Goal: Find specific page/section

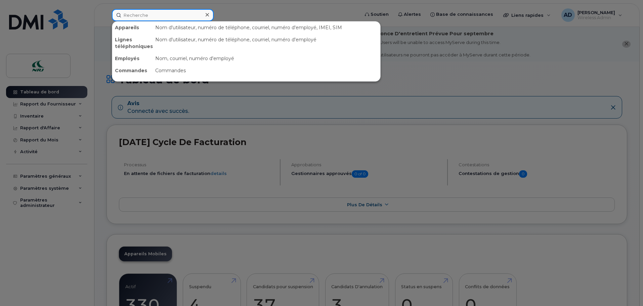
click at [175, 13] on input at bounding box center [163, 15] width 102 height 12
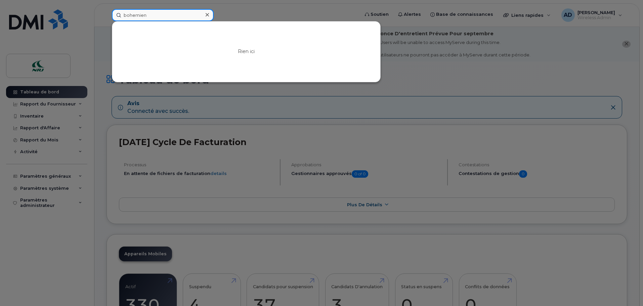
click at [148, 12] on input "bohemien" at bounding box center [163, 15] width 102 height 12
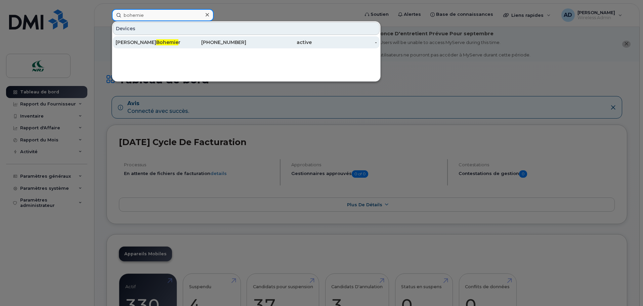
type input "bohemie"
click at [156, 42] on span "Bohemie" at bounding box center [167, 42] width 22 height 6
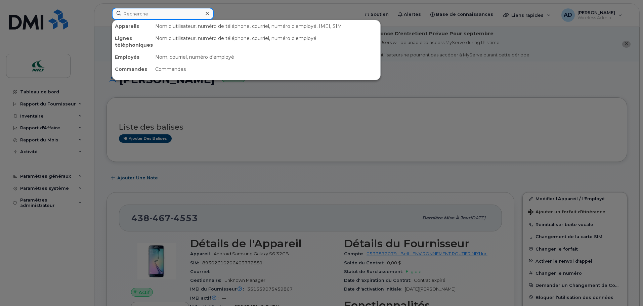
click at [155, 15] on input at bounding box center [163, 14] width 102 height 12
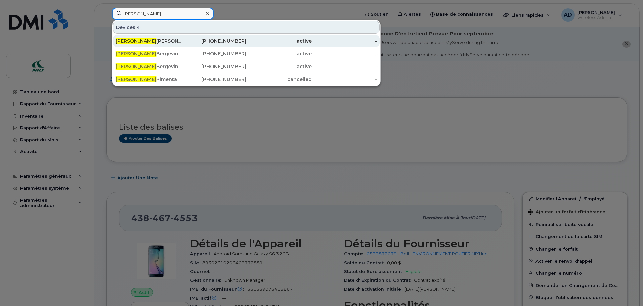
type input "alexandre"
click at [148, 41] on div "Alexandre Bohemier" at bounding box center [149, 41] width 66 height 7
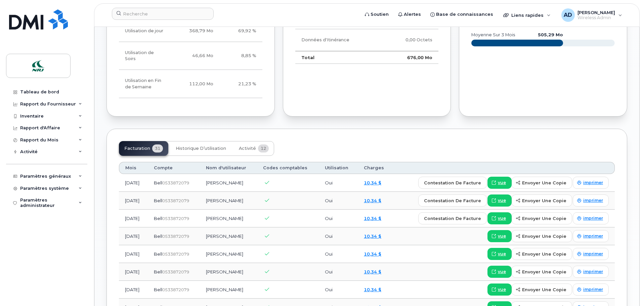
scroll to position [437, 0]
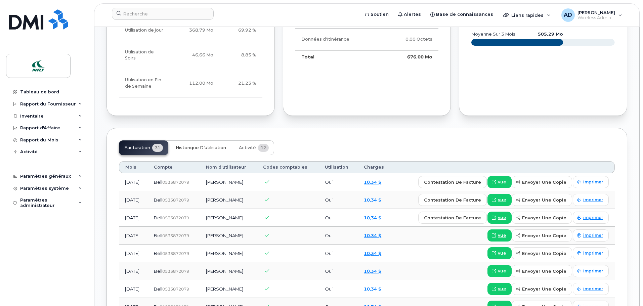
click at [191, 151] on span "Historique d’utilisation" at bounding box center [201, 147] width 50 height 5
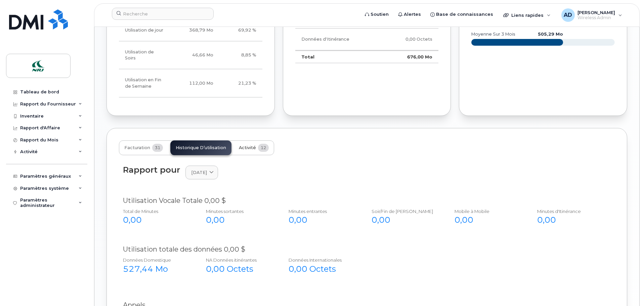
click at [244, 151] on span "Activité" at bounding box center [247, 147] width 17 height 5
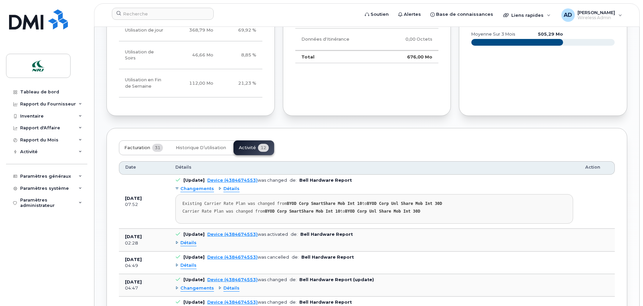
click at [138, 151] on span "Facturation" at bounding box center [137, 147] width 26 height 5
